Goal: Information Seeking & Learning: Understand process/instructions

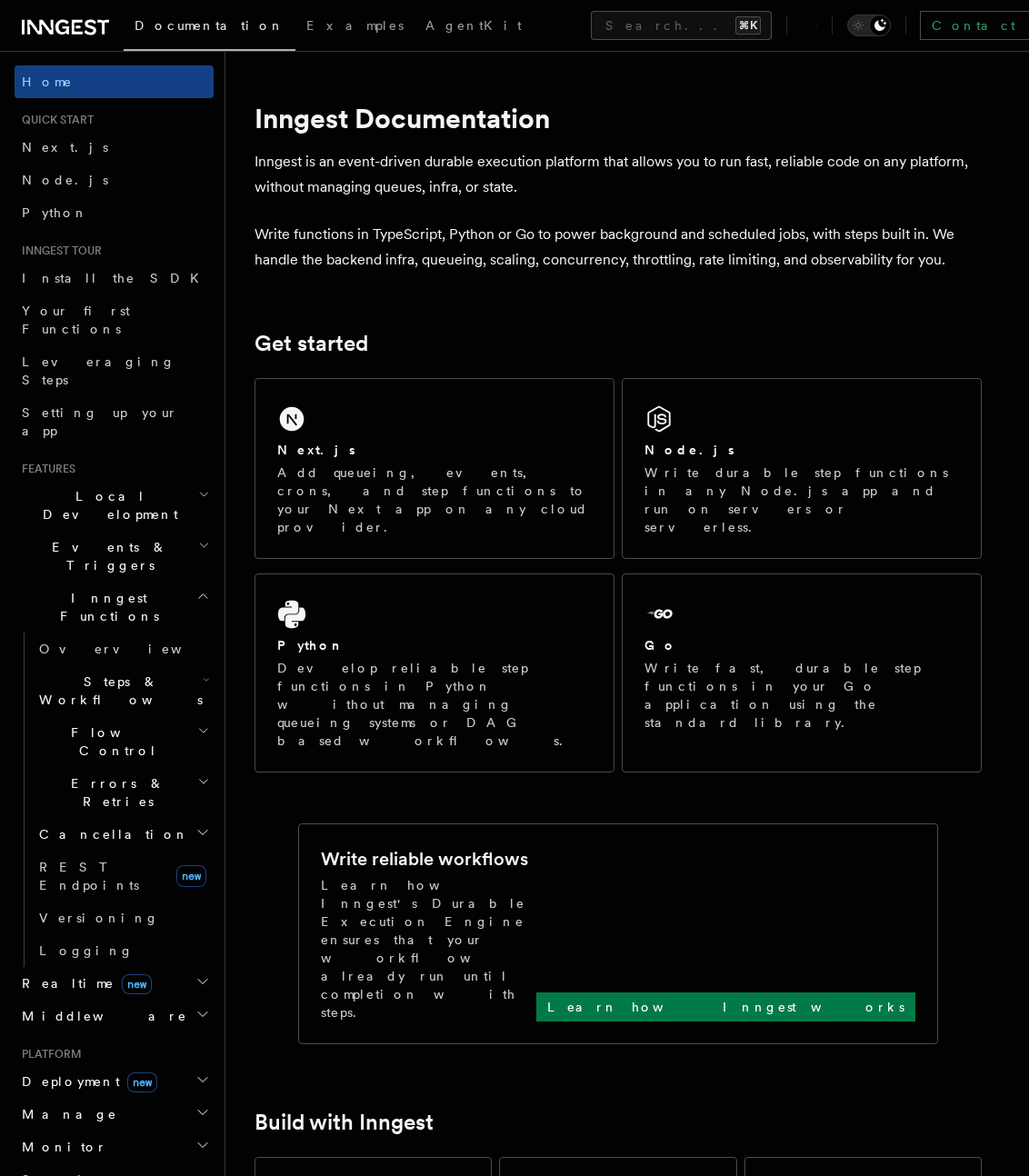
click at [122, 975] on span "new" at bounding box center [137, 984] width 30 height 20
click at [59, 975] on span "Realtime new" at bounding box center [84, 983] width 138 height 18
click at [55, 975] on span "Realtime new" at bounding box center [84, 983] width 138 height 18
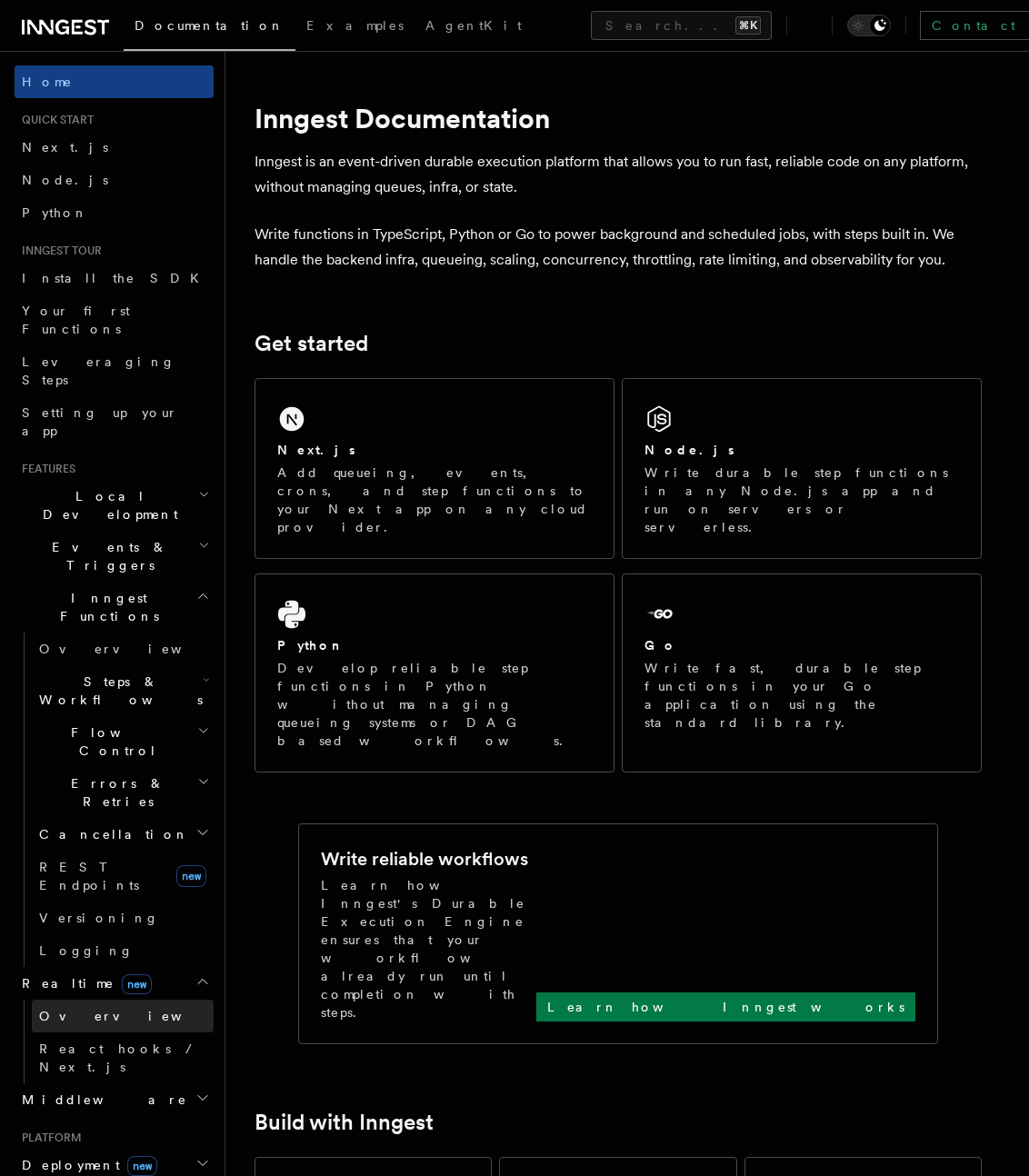
click at [81, 1009] on span "Overview" at bounding box center [133, 1016] width 187 height 15
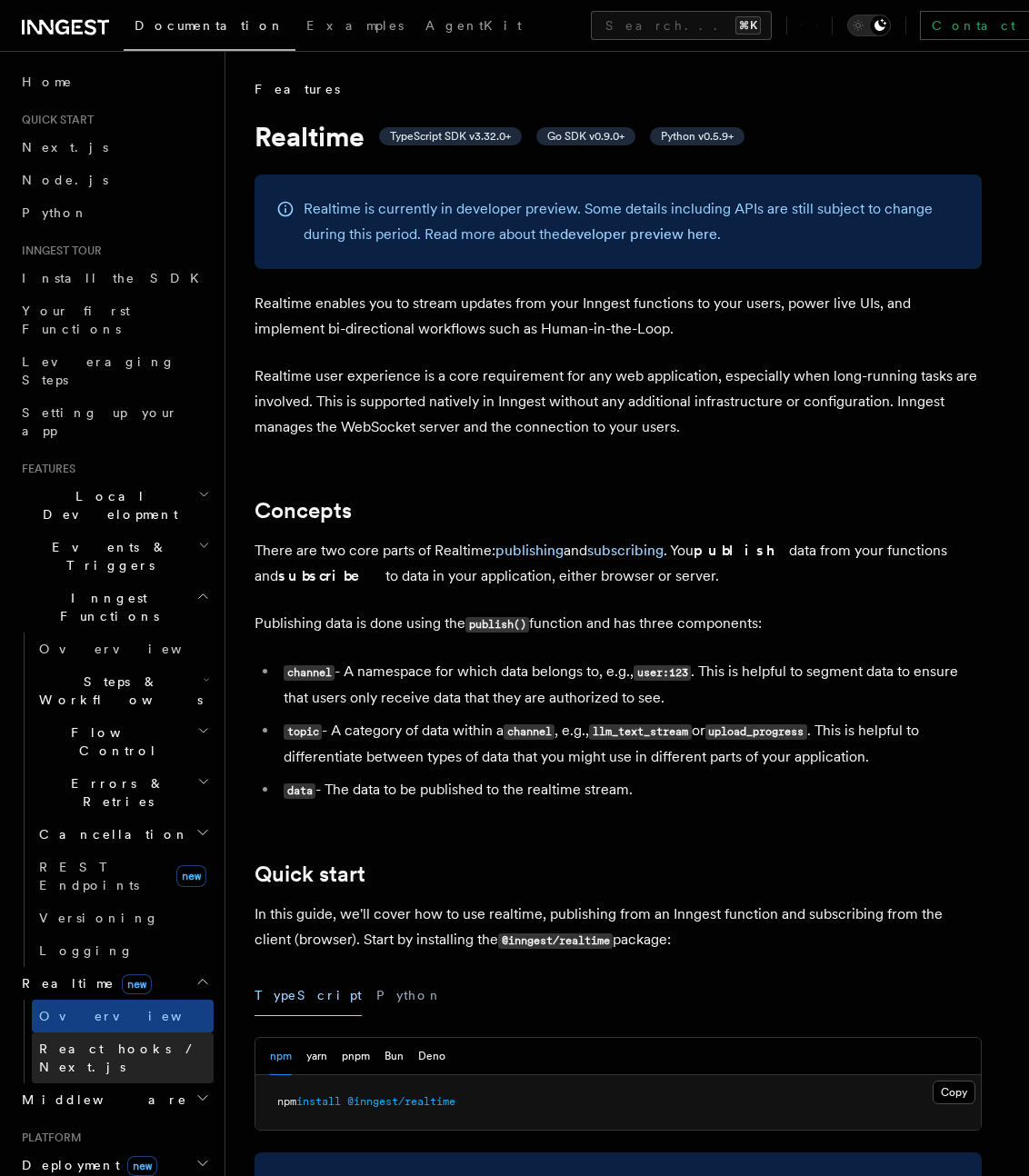
click at [84, 1041] on span "React hooks / Next.js" at bounding box center [119, 1057] width 161 height 33
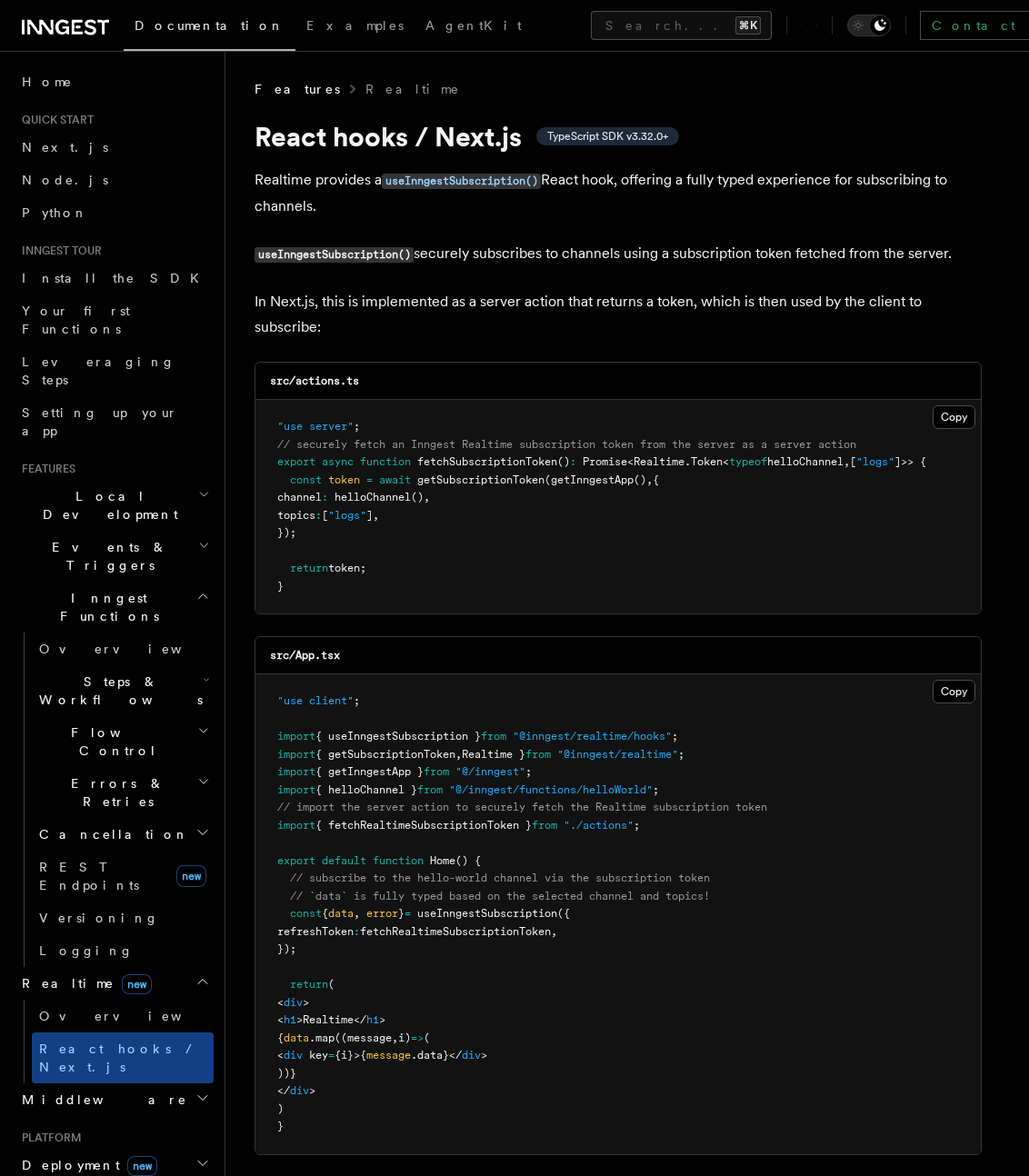
scroll to position [548, 0]
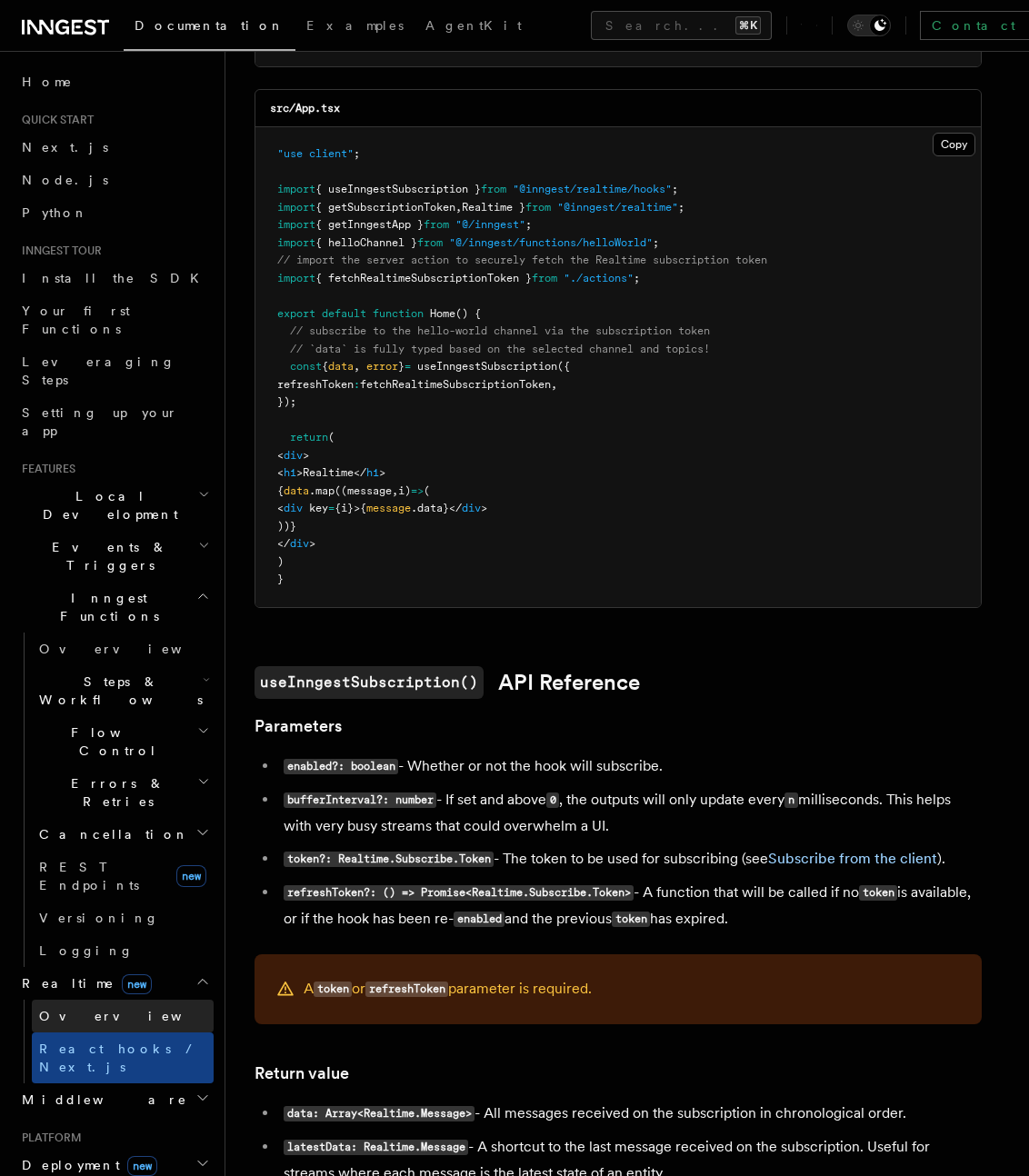
click at [66, 1009] on span "Overview" at bounding box center [133, 1016] width 187 height 15
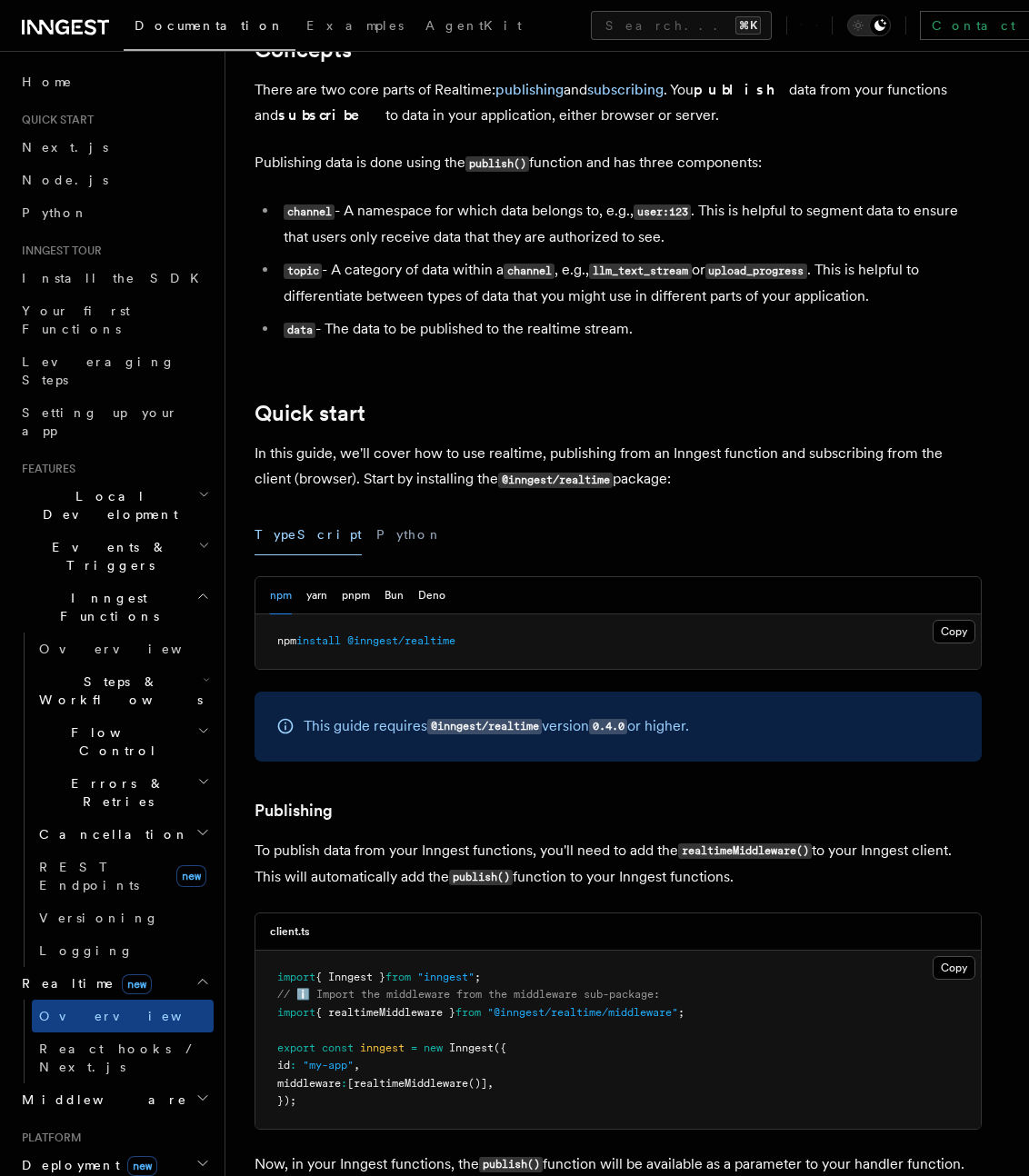
scroll to position [520, 0]
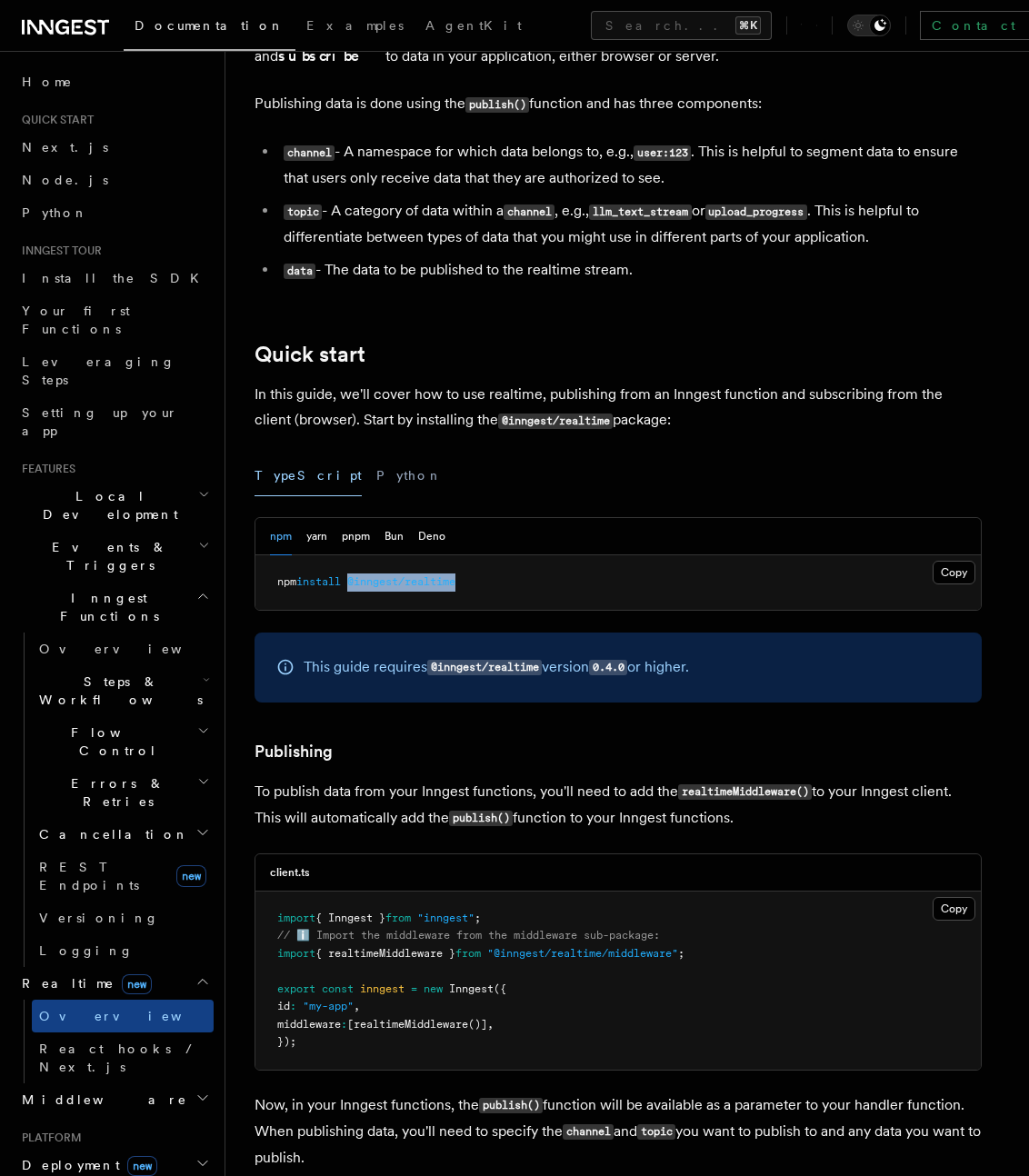
drag, startPoint x: 357, startPoint y: 583, endPoint x: 503, endPoint y: 582, distance: 146.0
click at [503, 582] on pre "npm install @inngest/realtime" at bounding box center [617, 583] width 725 height 55
copy span "@inngest/realtime"
click at [346, 539] on button "pnpm" at bounding box center [356, 536] width 28 height 37
click at [438, 543] on button "Deno" at bounding box center [431, 536] width 27 height 37
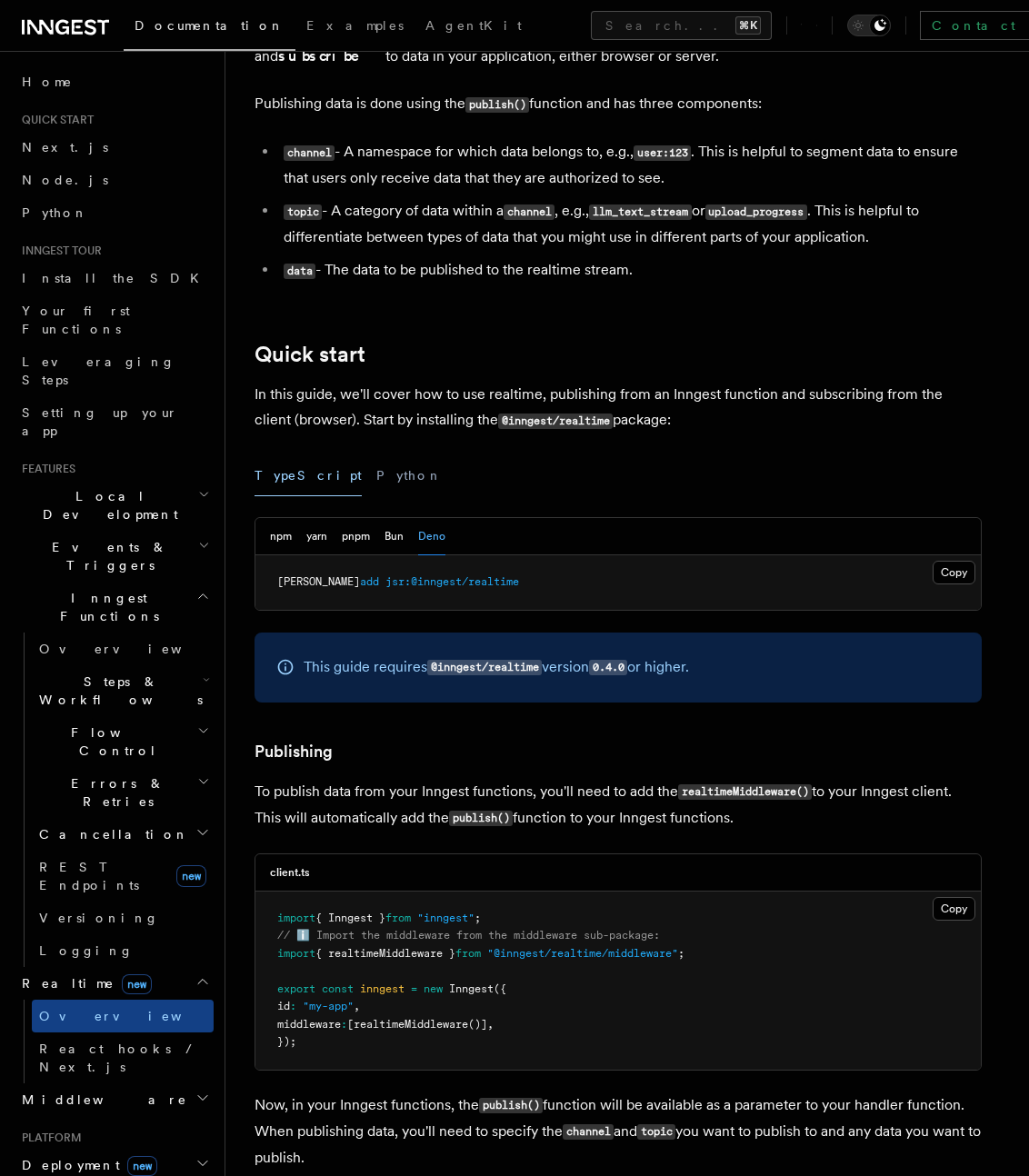
drag, startPoint x: 961, startPoint y: 579, endPoint x: 906, endPoint y: 572, distance: 55.4
click at [960, 577] on button "Copy Copied" at bounding box center [953, 573] width 43 height 24
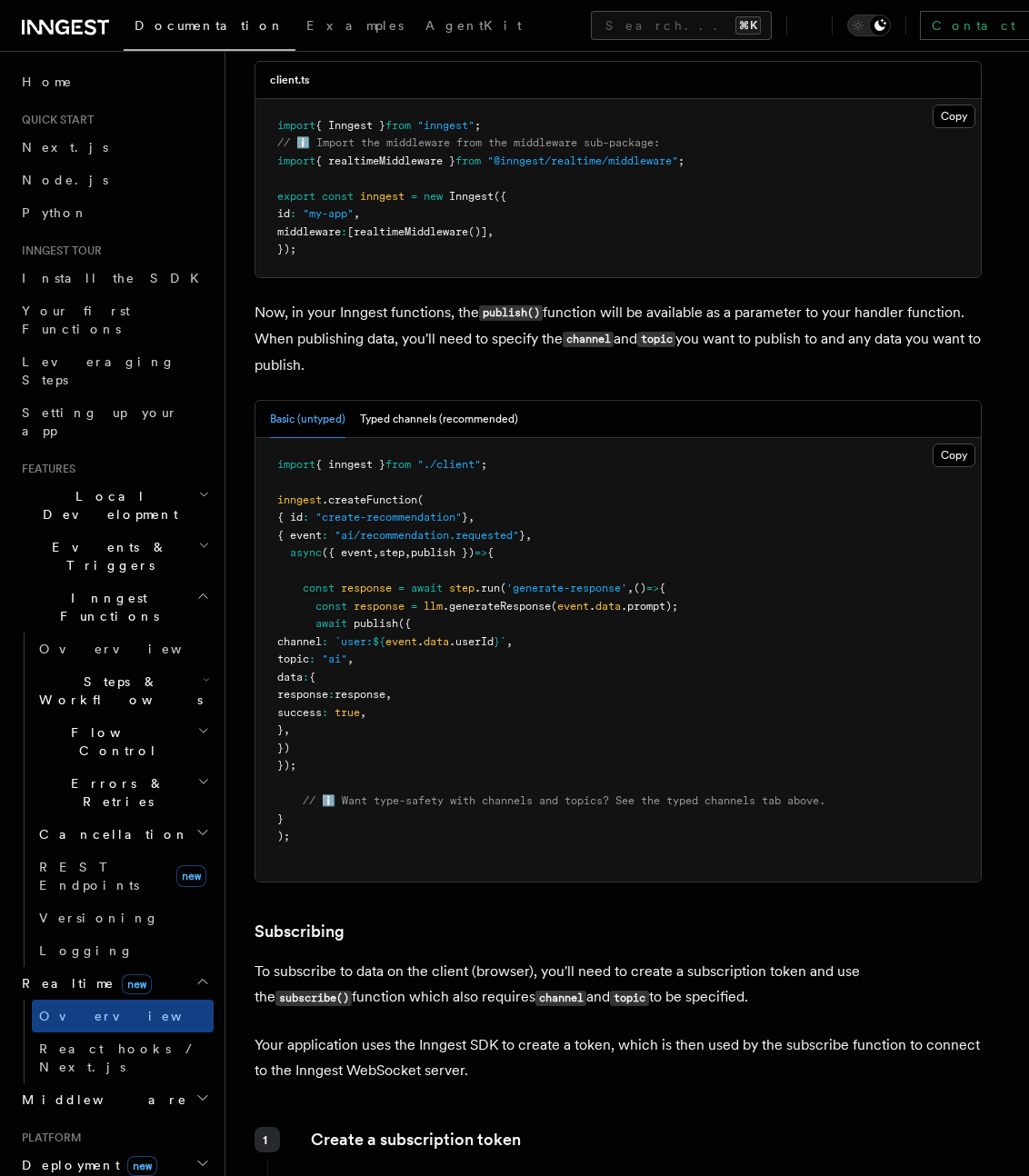
scroll to position [1339, 0]
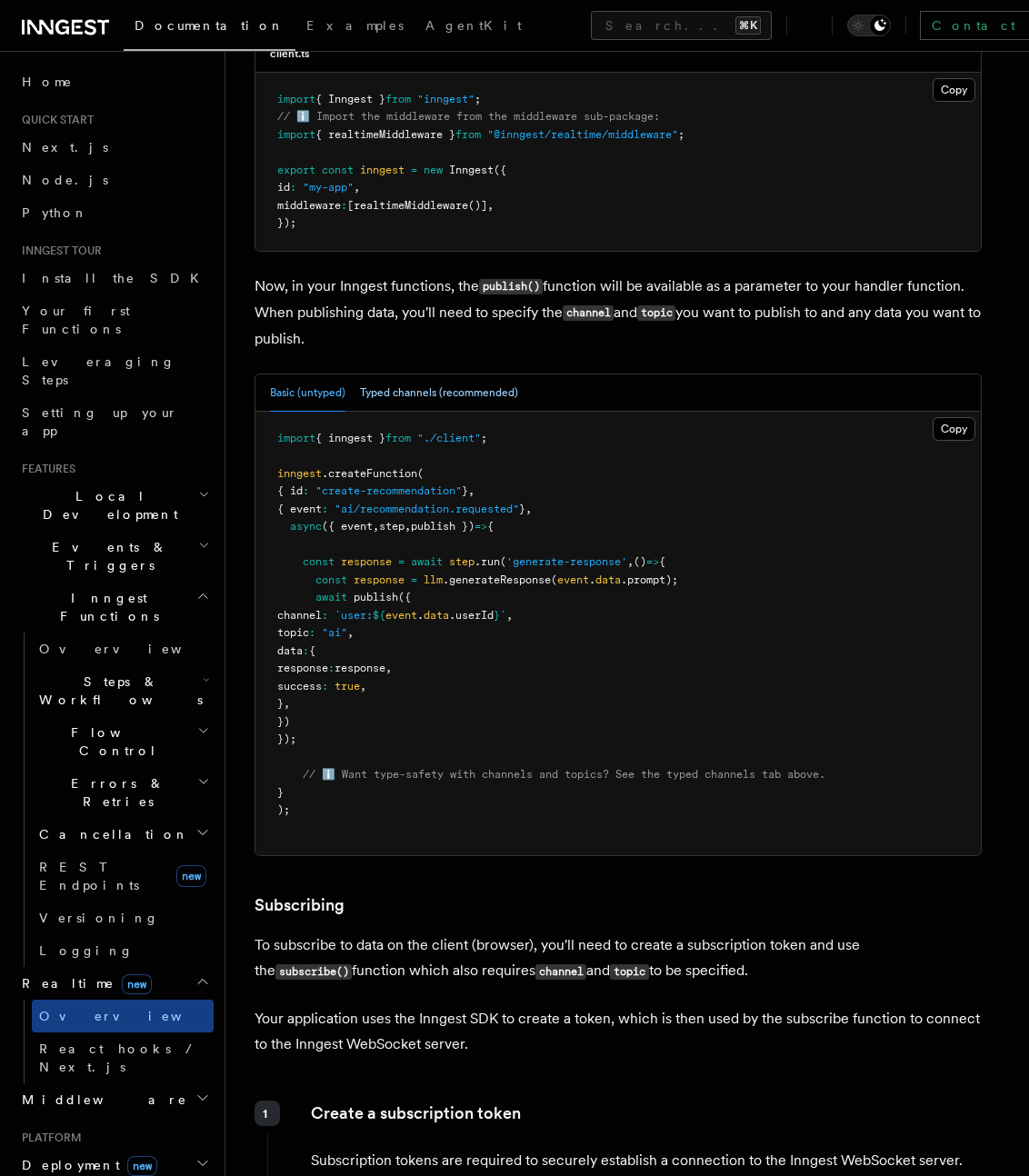
click at [450, 389] on button "Typed channels (recommended)" at bounding box center [439, 392] width 159 height 37
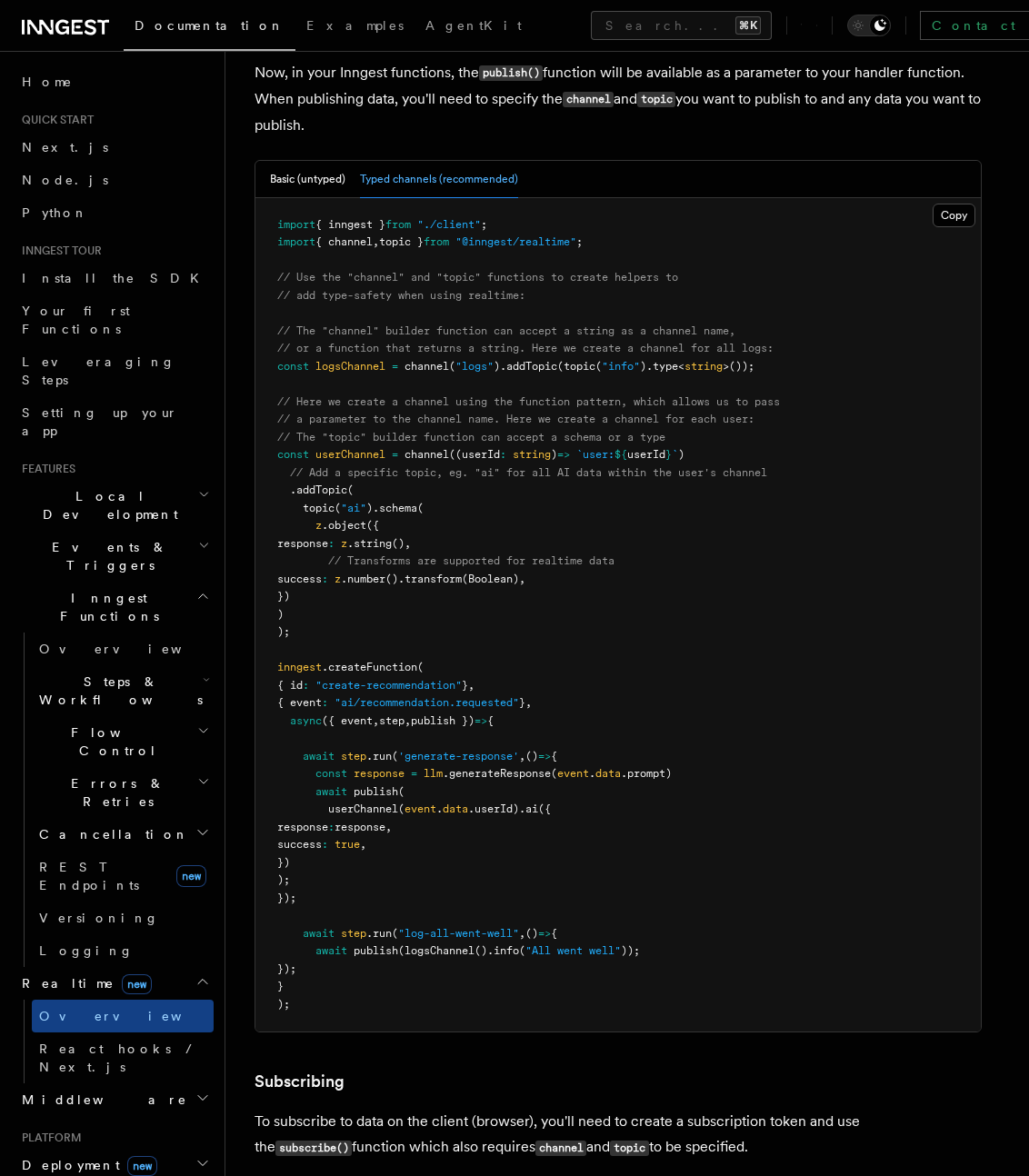
scroll to position [1557, 0]
